Goal: Information Seeking & Learning: Learn about a topic

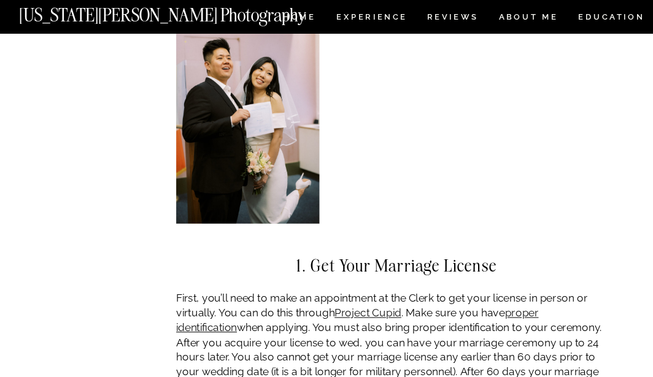
scroll to position [1120, 0]
